Goal: Obtain resource: Obtain resource

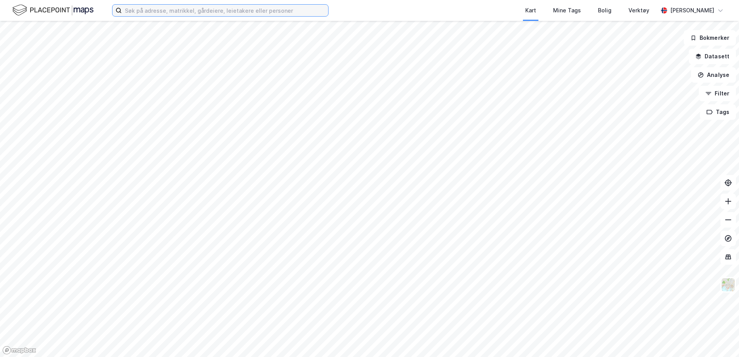
click at [143, 13] on input at bounding box center [225, 11] width 206 height 12
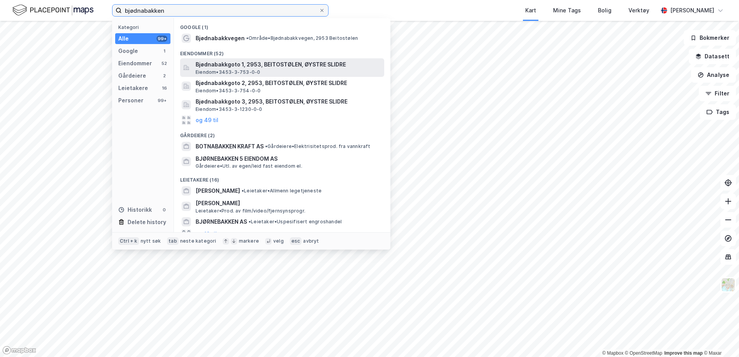
type input "bjødnabakken"
click at [254, 63] on span "Bjødnabakkgoto 1, 2953, BEITOSTØLEN, ØYSTRE SLIDRE" at bounding box center [289, 64] width 186 height 9
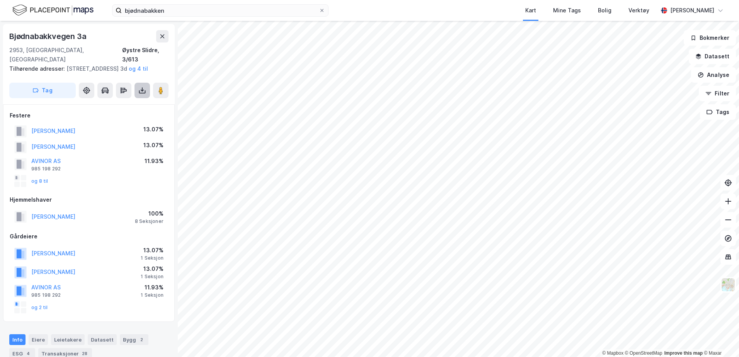
click at [143, 91] on icon at bounding box center [142, 91] width 8 height 8
click at [117, 107] on div "Last ned grunnbok" at bounding box center [104, 106] width 45 height 6
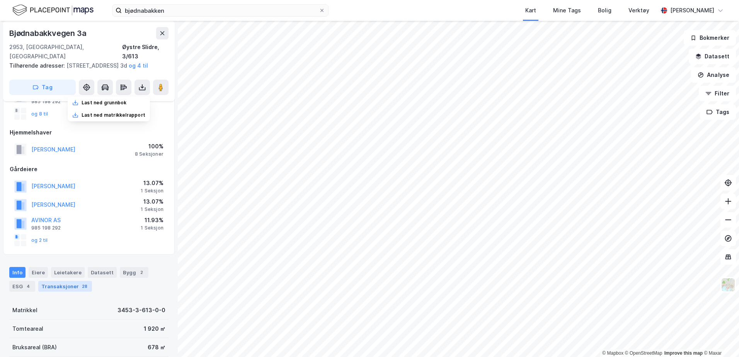
scroll to position [77, 0]
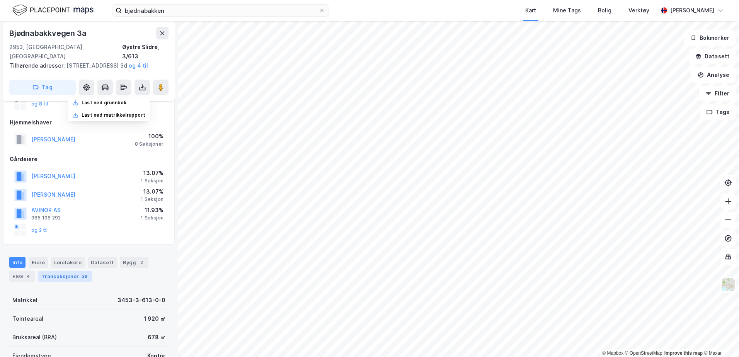
click at [63, 279] on div "Transaksjoner 28" at bounding box center [65, 276] width 54 height 11
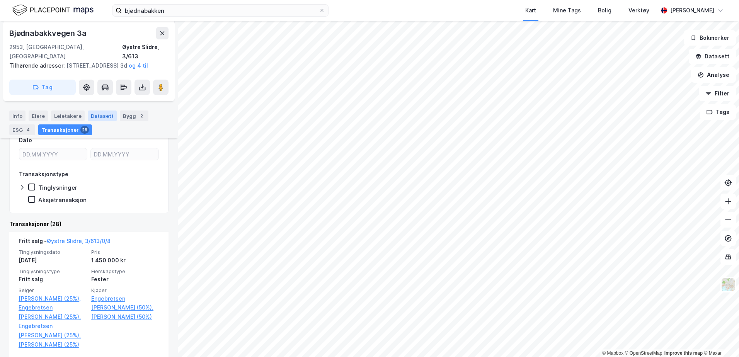
scroll to position [156, 0]
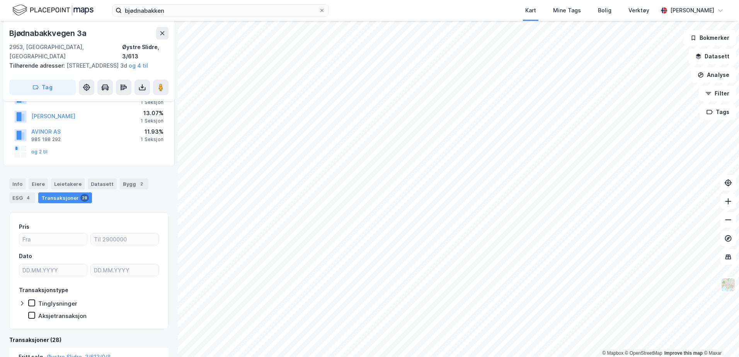
click at [39, 182] on div "Eiere" at bounding box center [38, 184] width 19 height 11
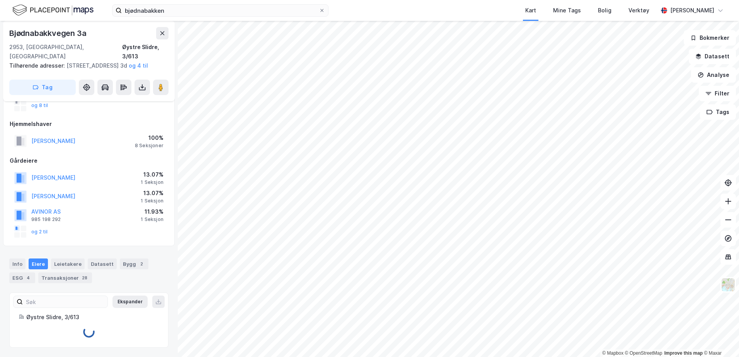
scroll to position [156, 0]
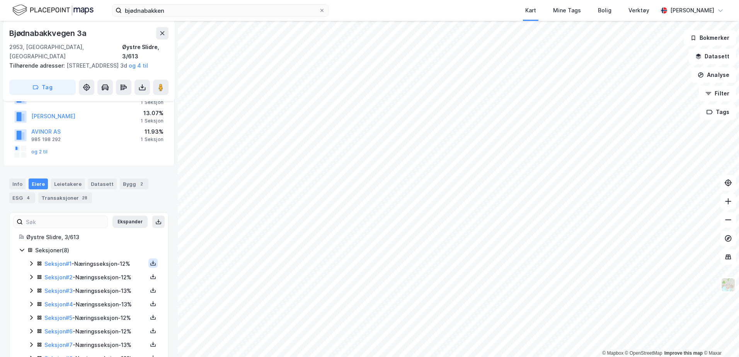
click at [150, 262] on icon at bounding box center [153, 263] width 6 height 6
click at [108, 240] on div "Grunnbok" at bounding box center [107, 239] width 26 height 9
